Goal: Task Accomplishment & Management: Use online tool/utility

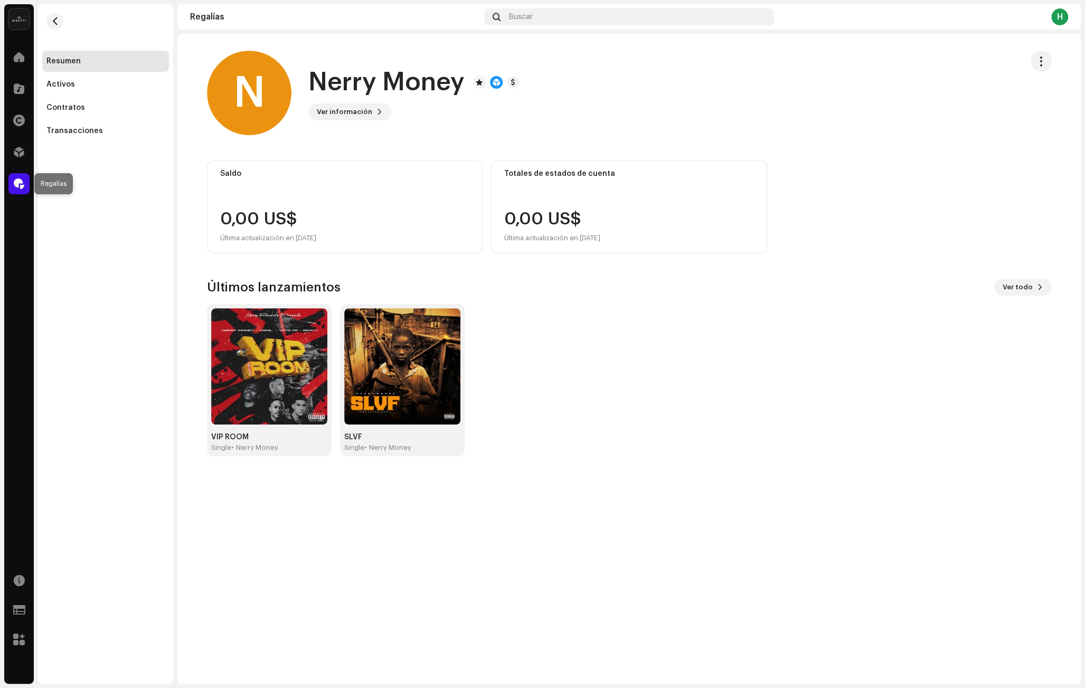
click at [16, 181] on span at bounding box center [19, 183] width 11 height 8
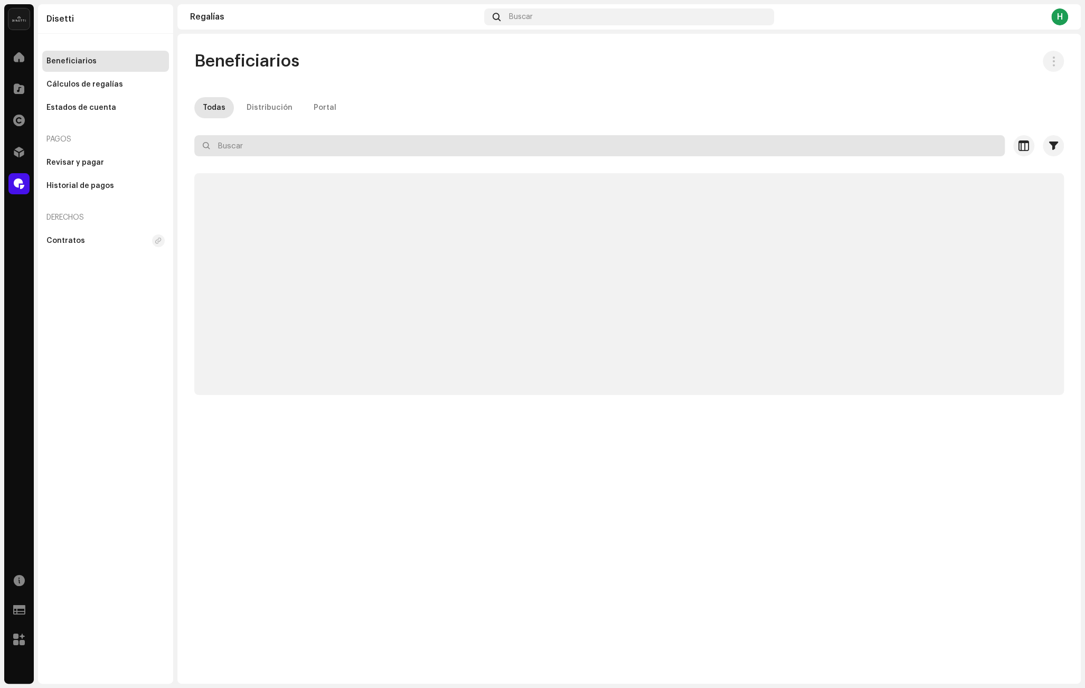
click at [328, 149] on input "text" at bounding box center [599, 145] width 810 height 21
type input "golden"
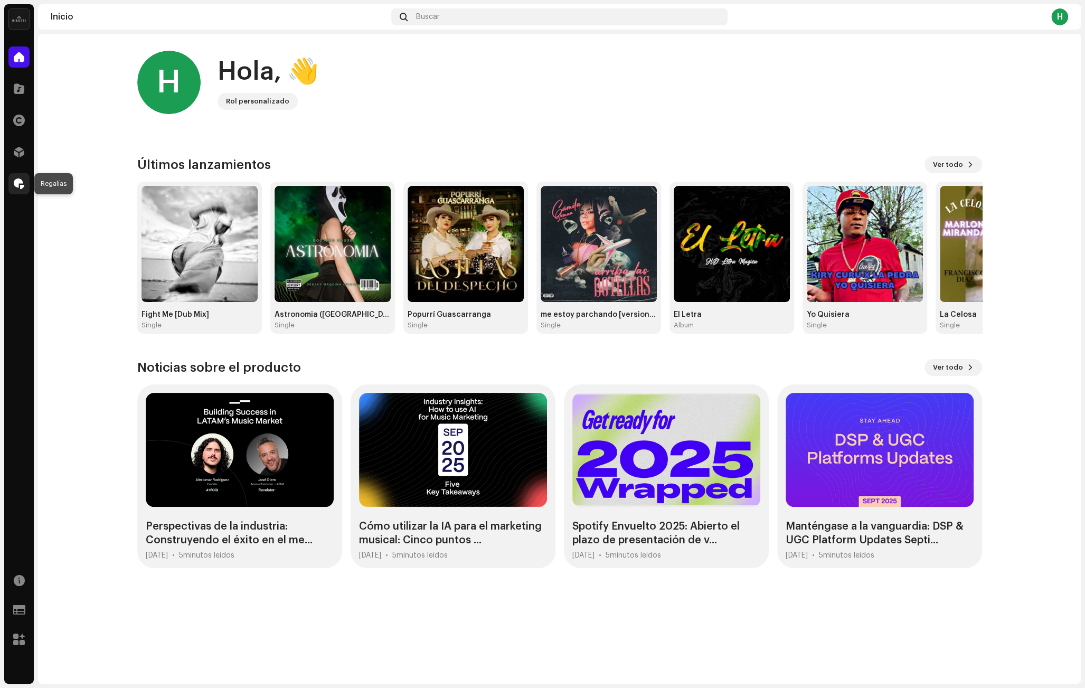
click at [14, 180] on span at bounding box center [19, 183] width 11 height 8
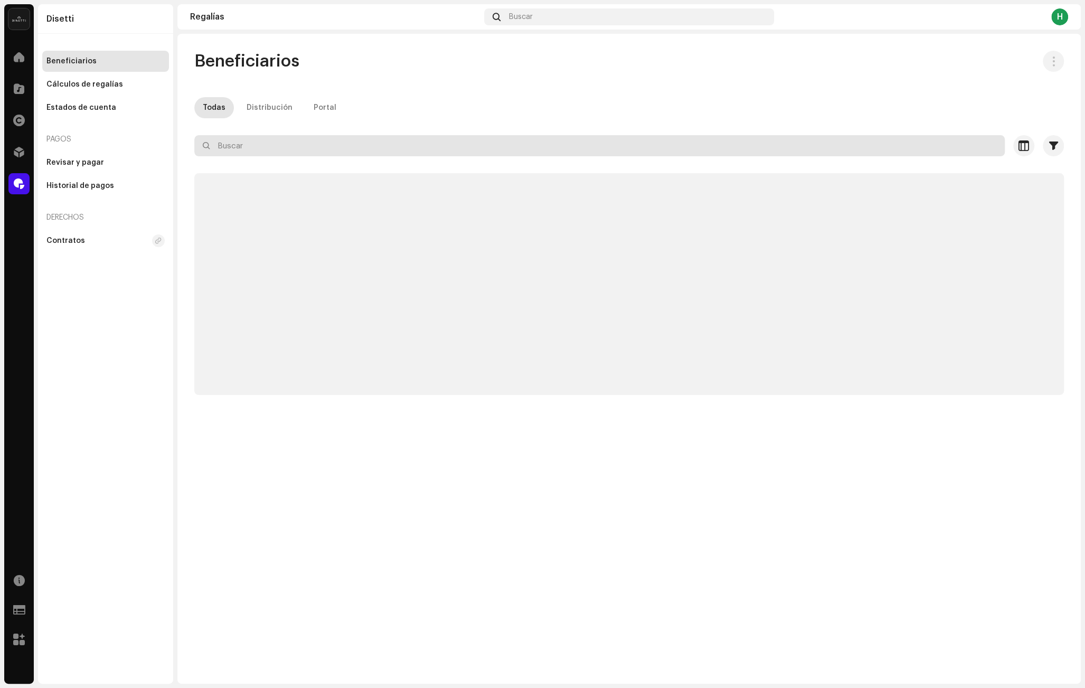
click at [296, 151] on input "text" at bounding box center [599, 145] width 810 height 21
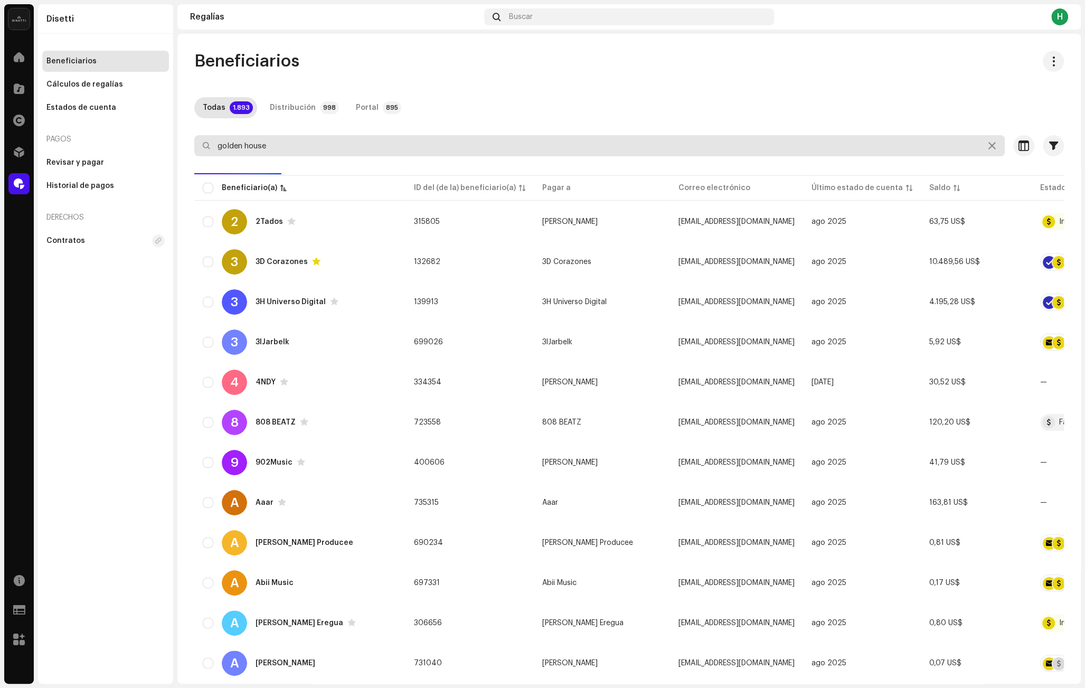
type input "golden house"
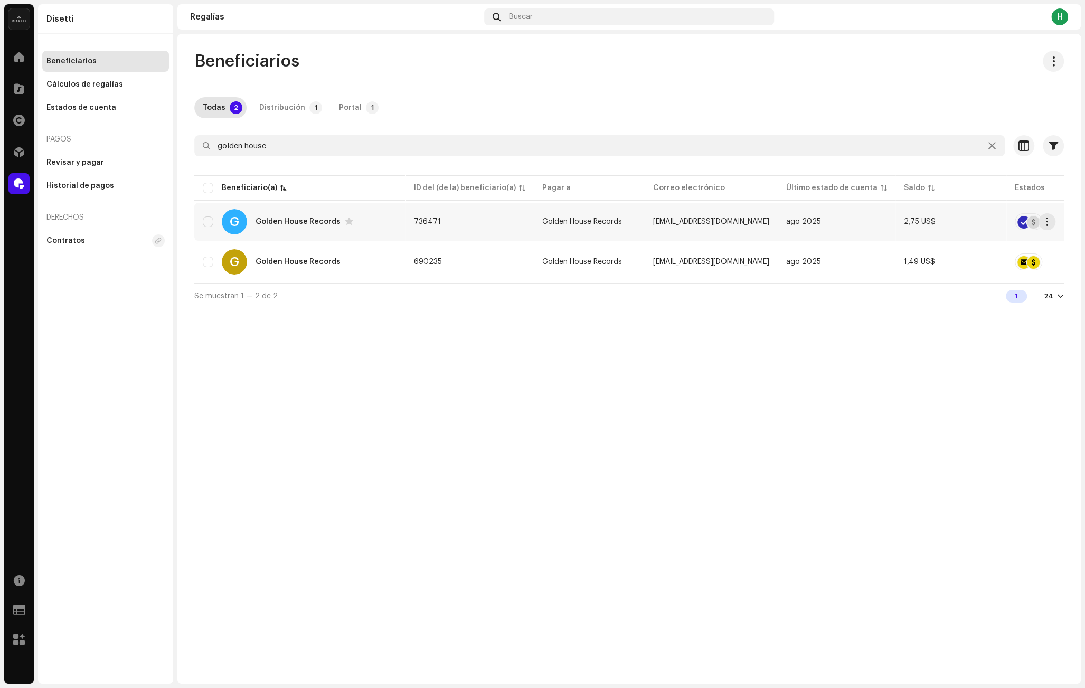
click at [475, 227] on td "736471" at bounding box center [469, 222] width 128 height 38
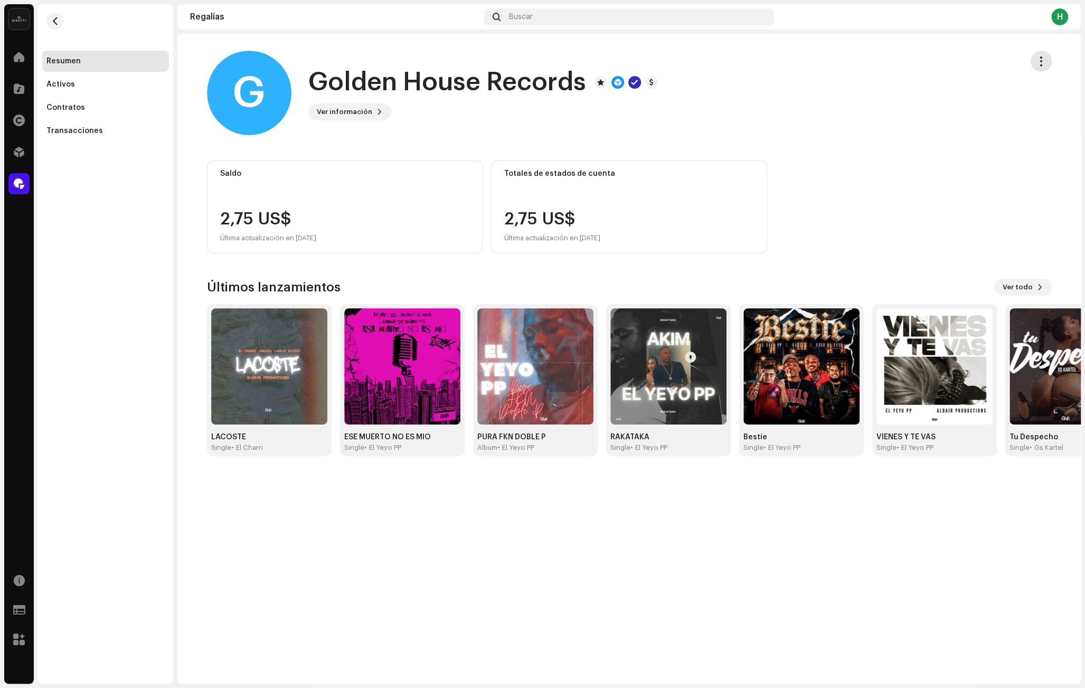
click at [1042, 57] on span "button" at bounding box center [1041, 61] width 10 height 8
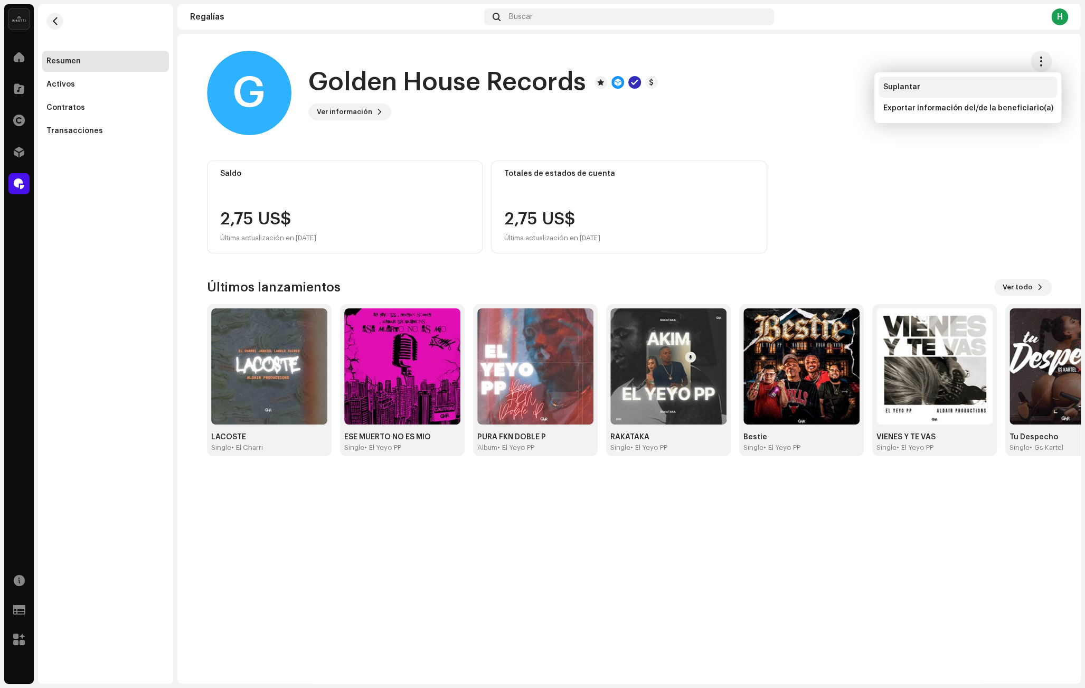
click at [955, 86] on div "Suplantar" at bounding box center [968, 87] width 170 height 8
